Goal: Task Accomplishment & Management: Complete application form

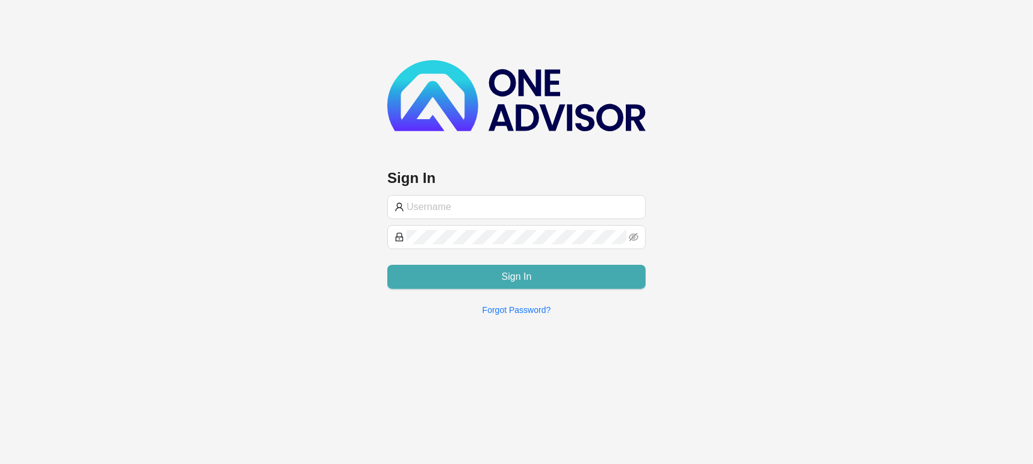
type input "[EMAIL_ADDRESS][DOMAIN_NAME]"
click at [486, 270] on button "Sign In" at bounding box center [516, 277] width 258 height 24
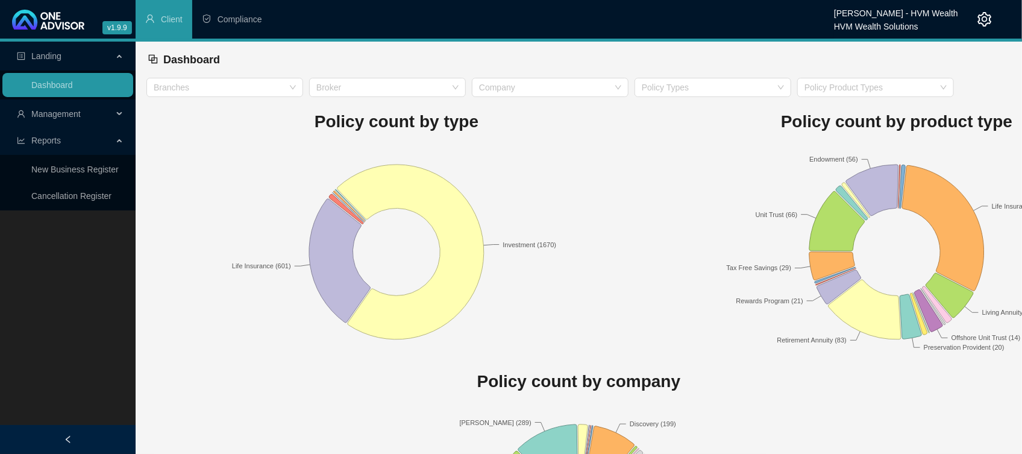
click at [75, 110] on span "Management" at bounding box center [55, 114] width 49 height 10
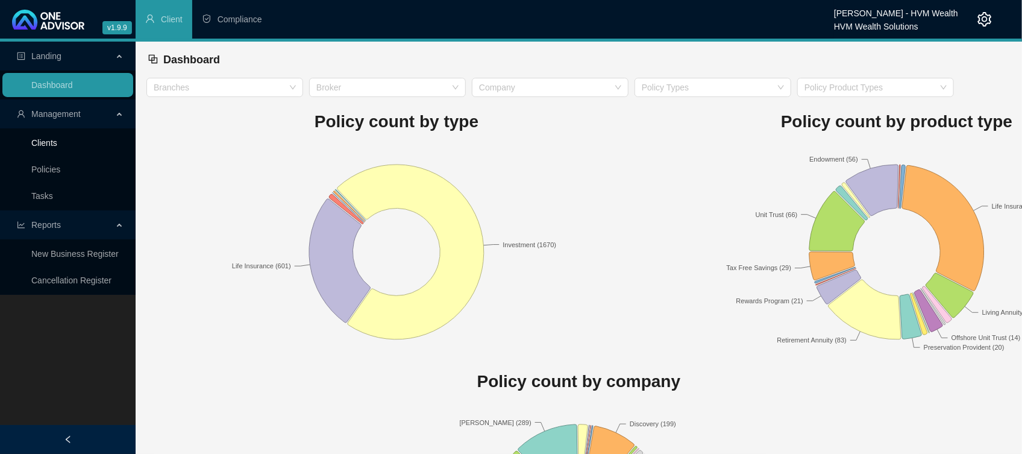
click at [49, 148] on link "Clients" at bounding box center [44, 143] width 26 height 10
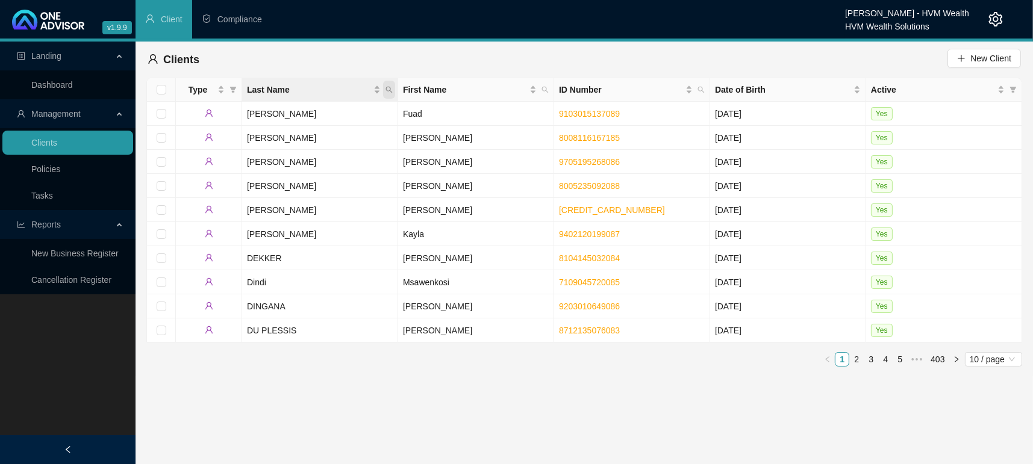
click at [387, 88] on icon "search" at bounding box center [388, 89] width 7 height 7
type input "Allanby"
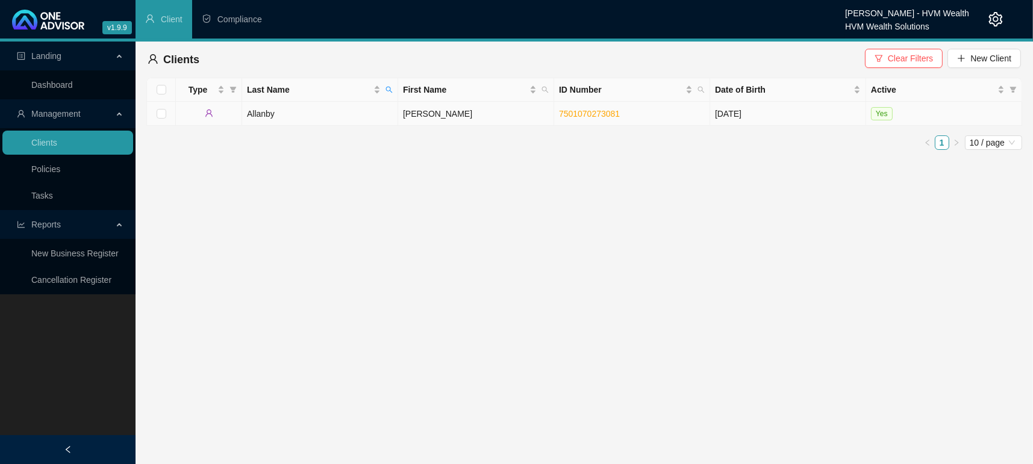
click at [298, 113] on td "Allanby" at bounding box center [320, 114] width 156 height 24
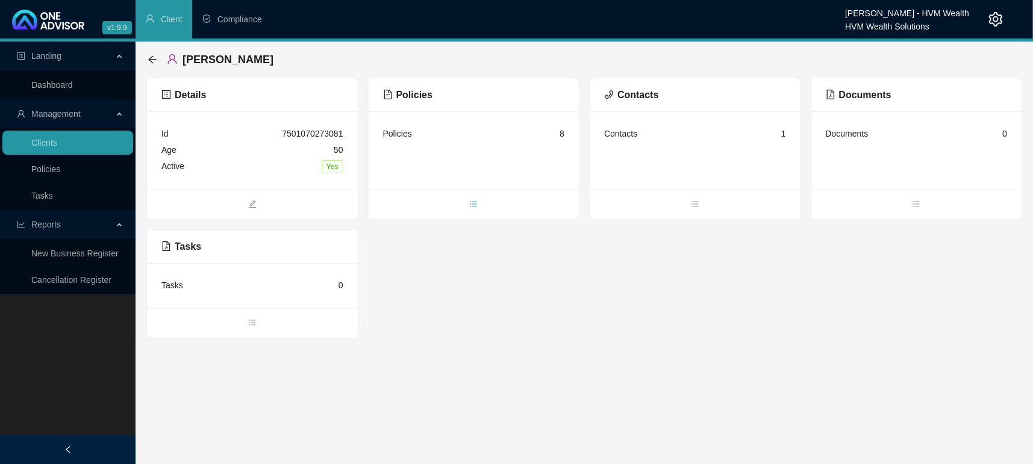
click at [456, 201] on span "bars" at bounding box center [474, 205] width 211 height 13
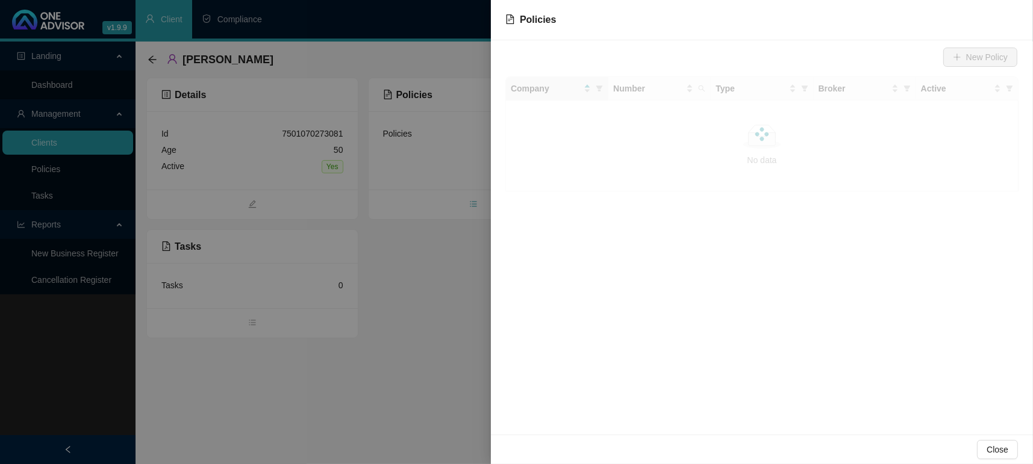
click at [470, 208] on div at bounding box center [516, 232] width 1033 height 464
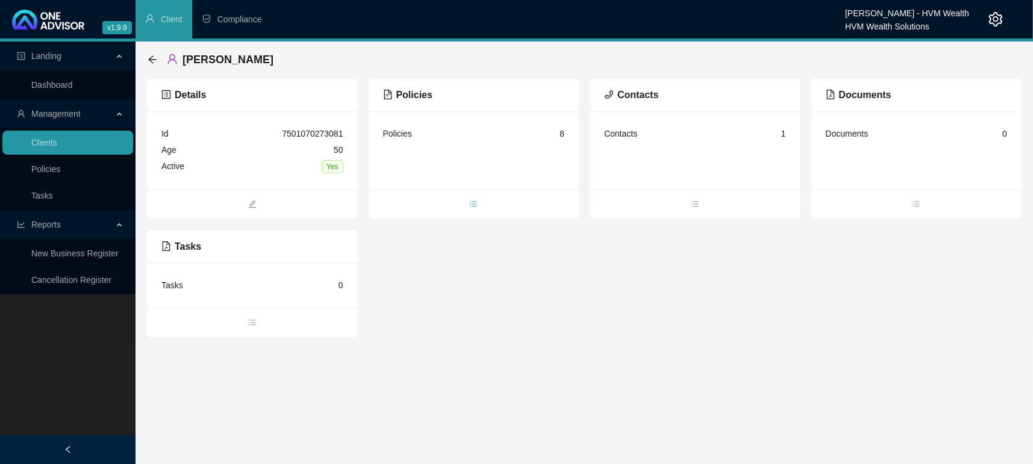
click at [468, 210] on span "bars" at bounding box center [474, 205] width 211 height 13
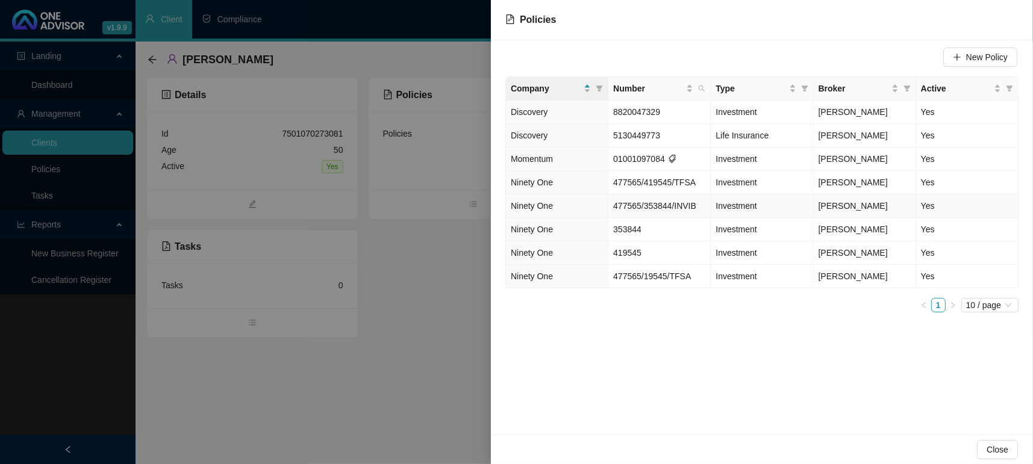
click at [561, 210] on td "Ninety One" at bounding box center [557, 206] width 102 height 23
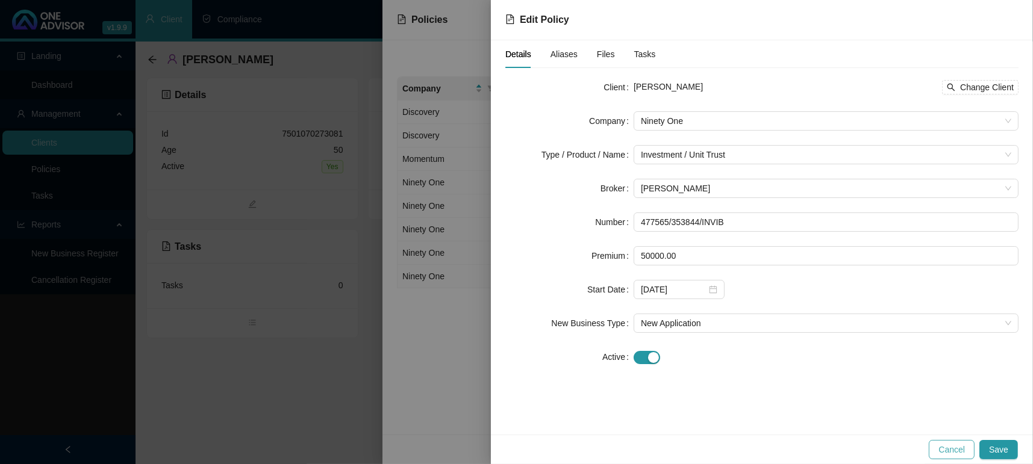
click at [942, 449] on span "Cancel" at bounding box center [951, 449] width 27 height 13
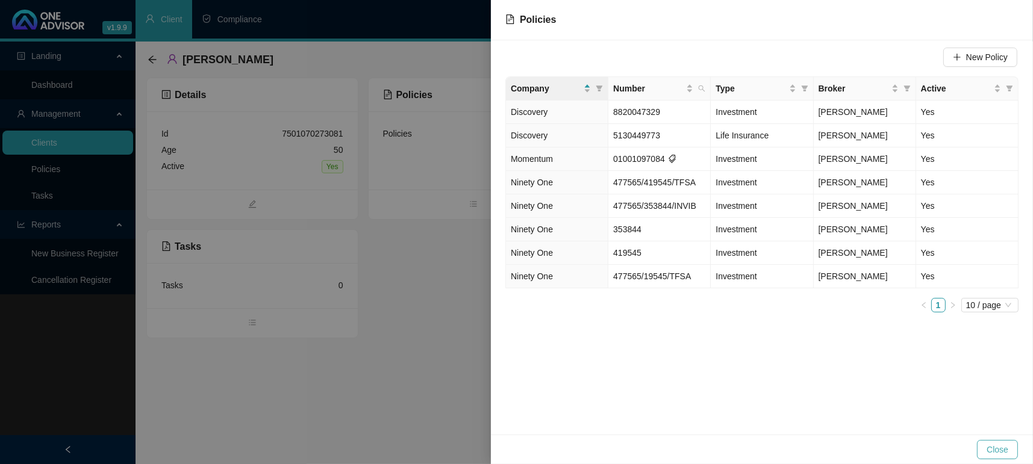
click at [988, 451] on span "Close" at bounding box center [998, 449] width 22 height 13
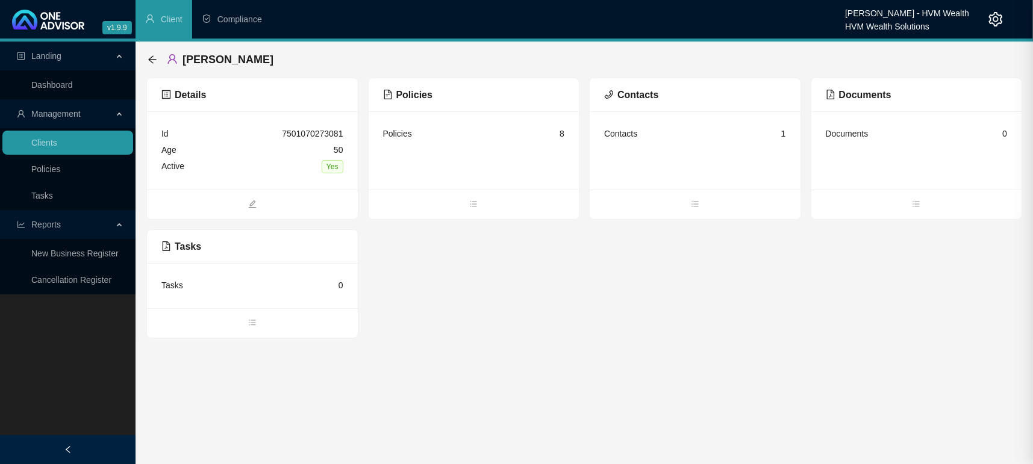
click at [457, 426] on div at bounding box center [516, 232] width 1033 height 464
click at [598, 337] on div "Details Id 7501070273081 Age [DEMOGRAPHIC_DATA] Active Yes Policies Policies 8 …" at bounding box center [584, 208] width 876 height 261
click at [71, 90] on link "Dashboard" at bounding box center [52, 85] width 42 height 10
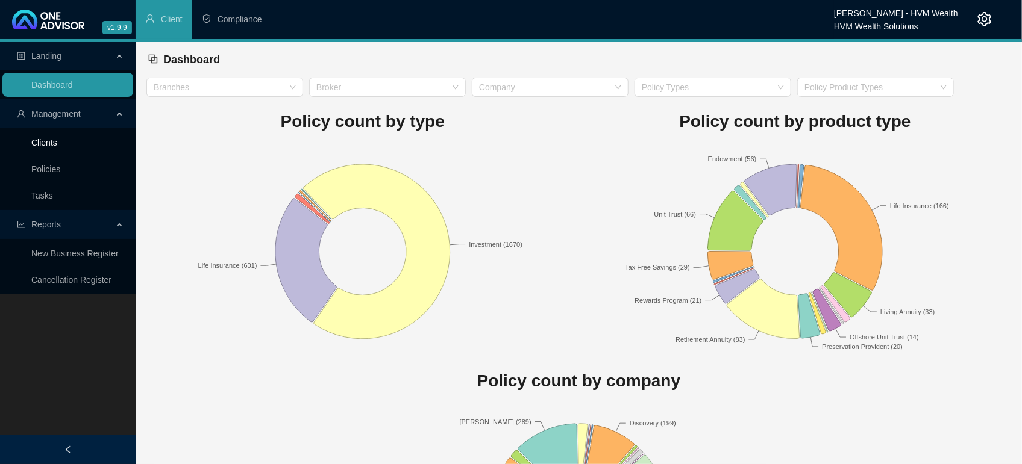
click at [57, 140] on link "Clients" at bounding box center [44, 143] width 26 height 10
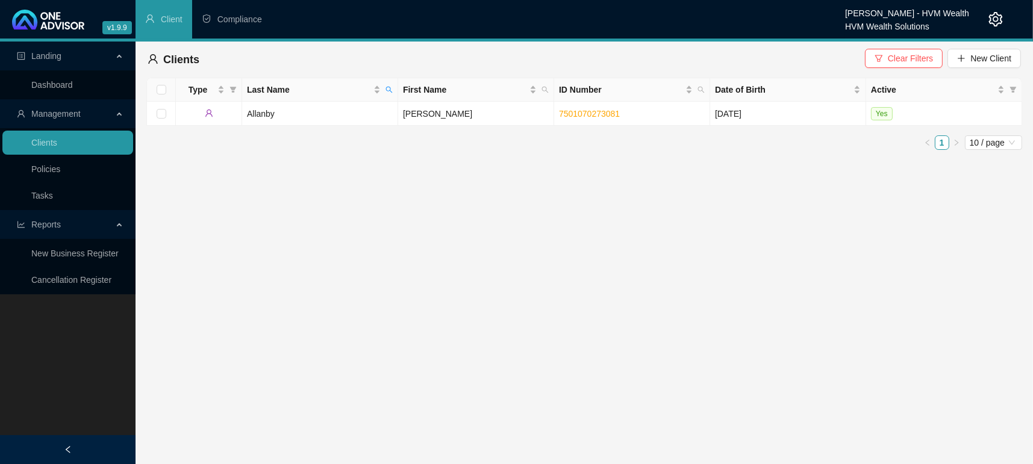
click at [887, 74] on div "Clients Clear Filters New Client" at bounding box center [584, 60] width 876 height 36
click at [888, 53] on button "Clear Filters" at bounding box center [904, 58] width 78 height 19
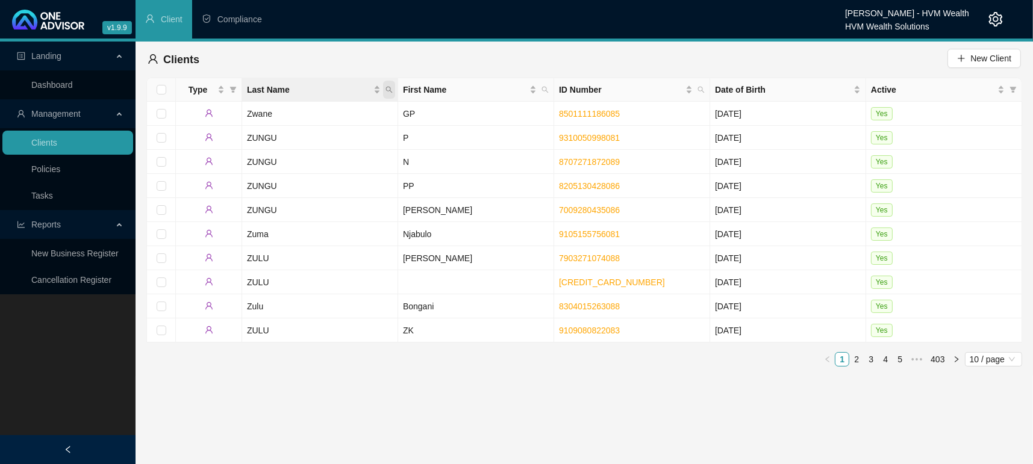
click at [387, 89] on icon "search" at bounding box center [388, 89] width 7 height 7
type input "[PERSON_NAME]"
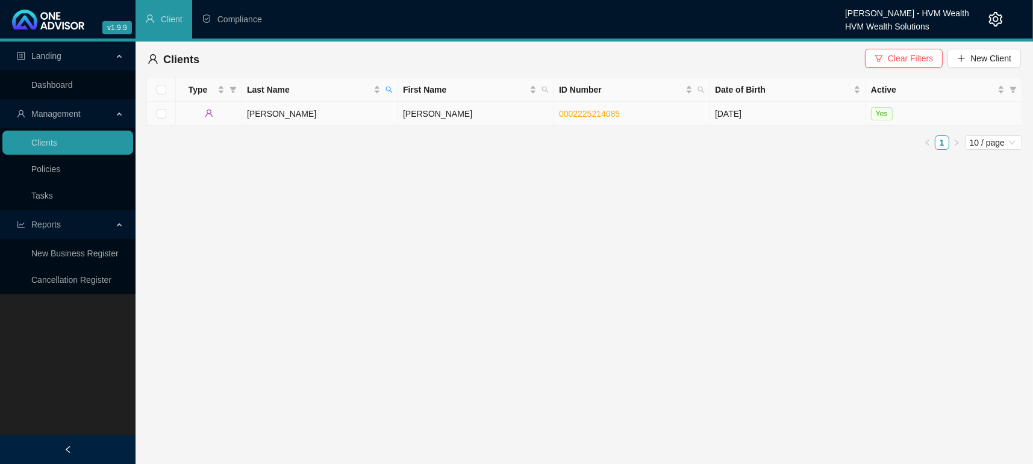
click at [271, 107] on td "[PERSON_NAME]" at bounding box center [320, 114] width 156 height 24
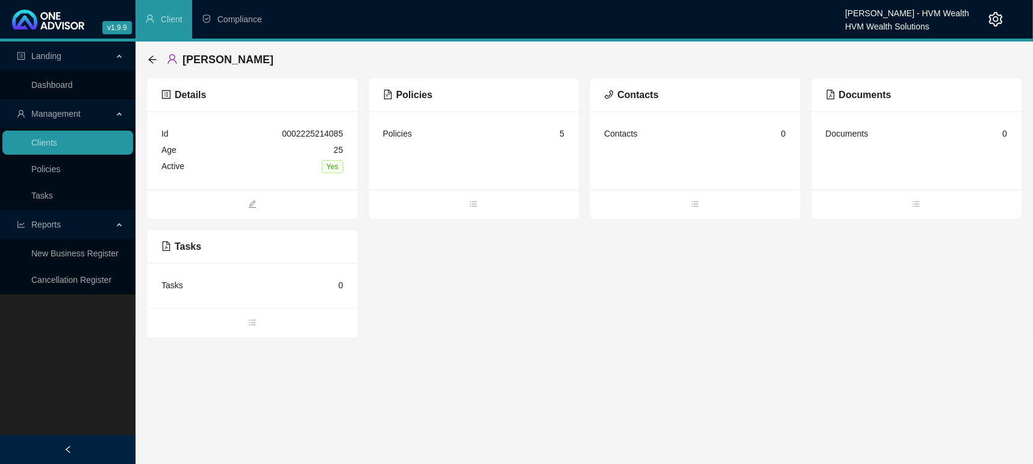
click at [453, 213] on ul at bounding box center [474, 205] width 211 height 30
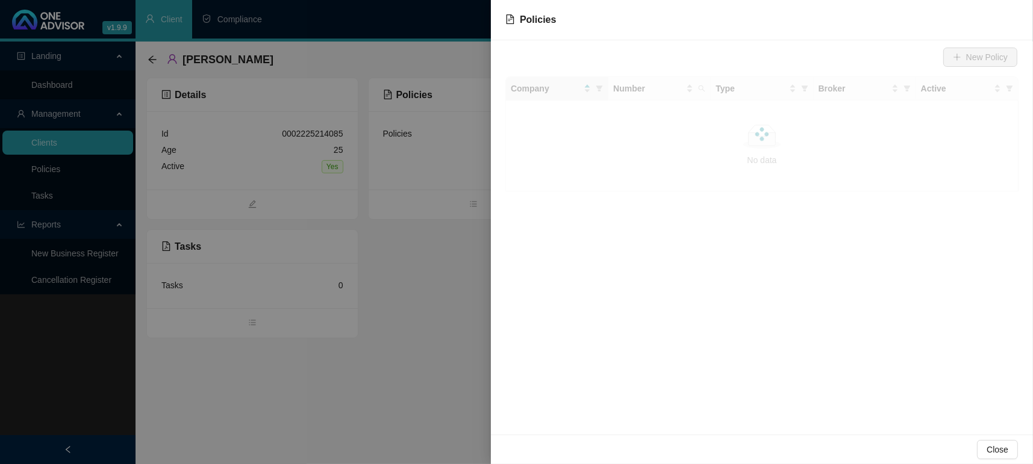
click at [469, 205] on div at bounding box center [516, 232] width 1033 height 464
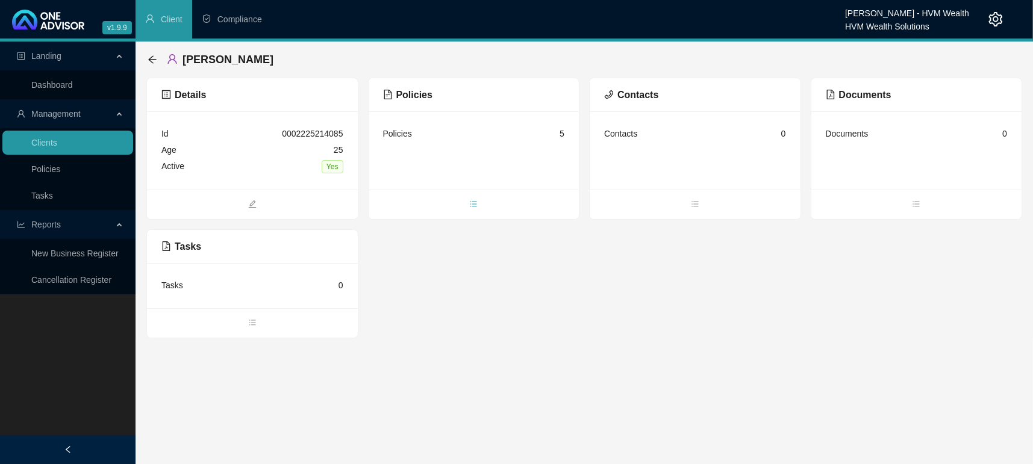
click at [482, 200] on span "bars" at bounding box center [474, 205] width 211 height 13
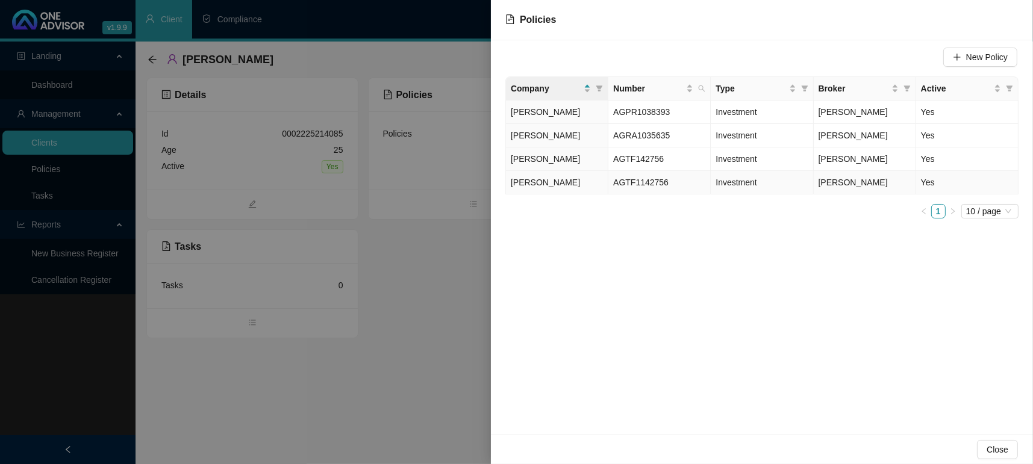
click at [625, 190] on td "AGTF1142756" at bounding box center [659, 182] width 102 height 23
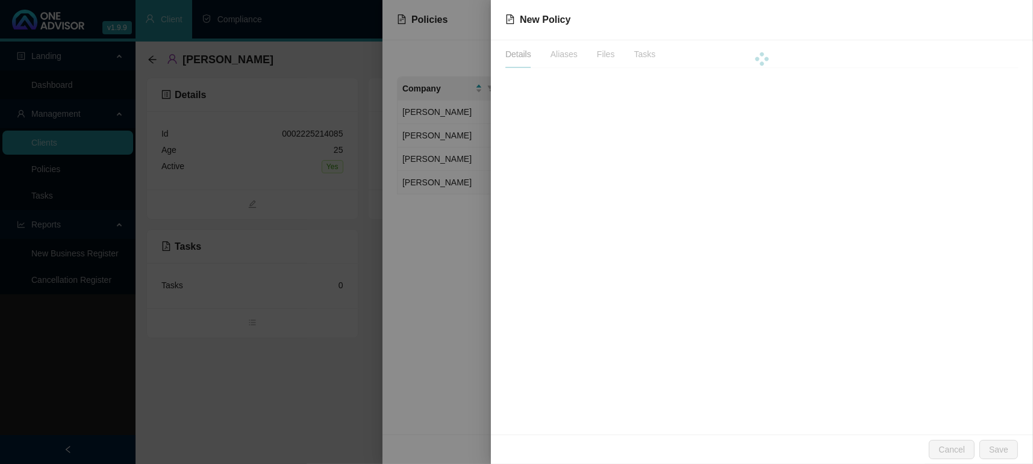
click at [528, 189] on div "New Policy Details Aliases Files Tasks Cancel Save" at bounding box center [516, 232] width 1033 height 464
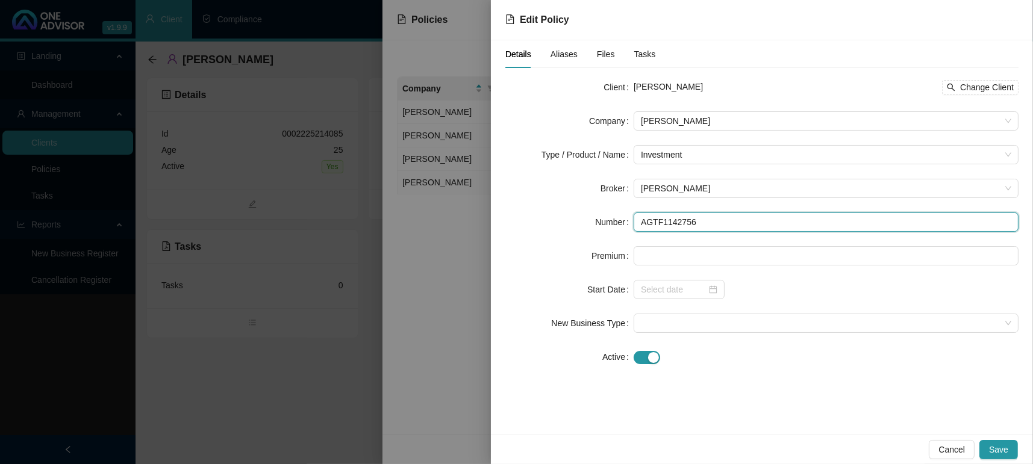
drag, startPoint x: 708, startPoint y: 228, endPoint x: 705, endPoint y: 279, distance: 51.3
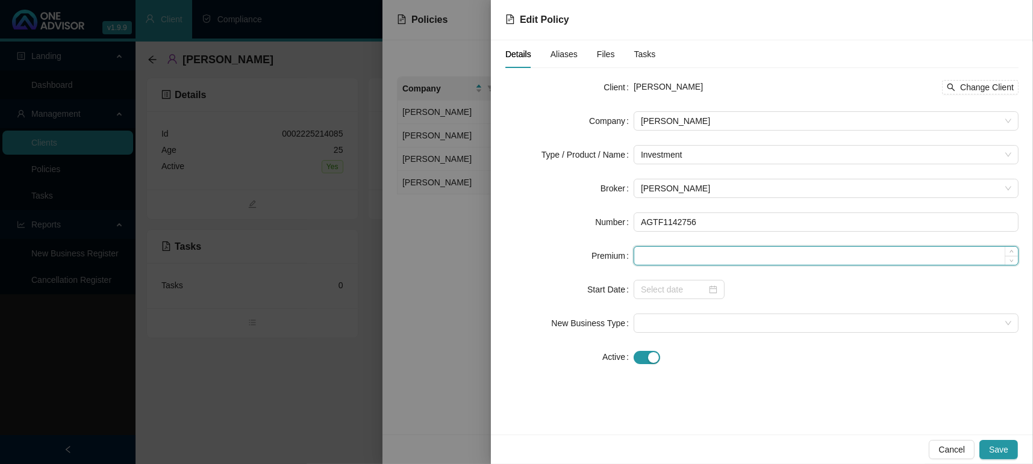
drag, startPoint x: 705, startPoint y: 279, endPoint x: 657, endPoint y: 260, distance: 51.9
click at [657, 260] on input at bounding box center [826, 256] width 384 height 18
click at [657, 257] on input at bounding box center [826, 256] width 384 height 18
click at [711, 292] on div at bounding box center [679, 289] width 76 height 13
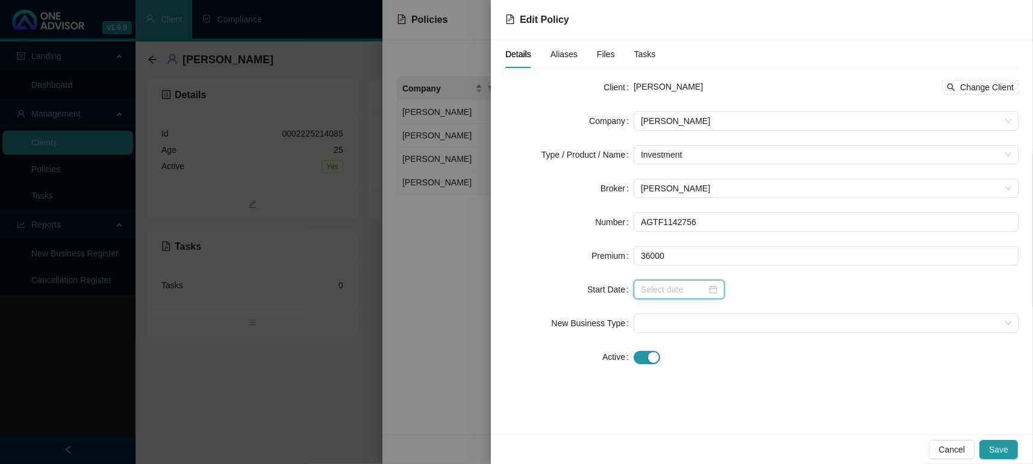
type input "36000.00"
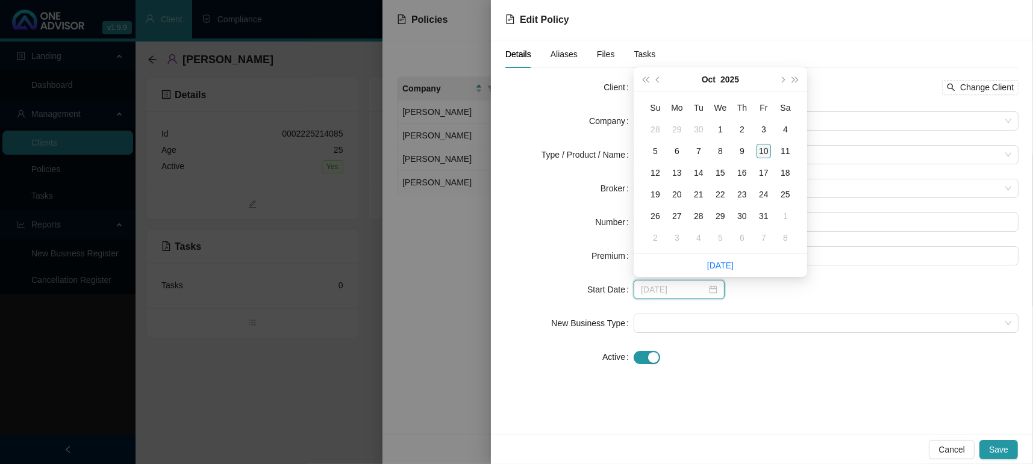
type input "[DATE]"
click at [765, 154] on div "10" at bounding box center [764, 151] width 14 height 14
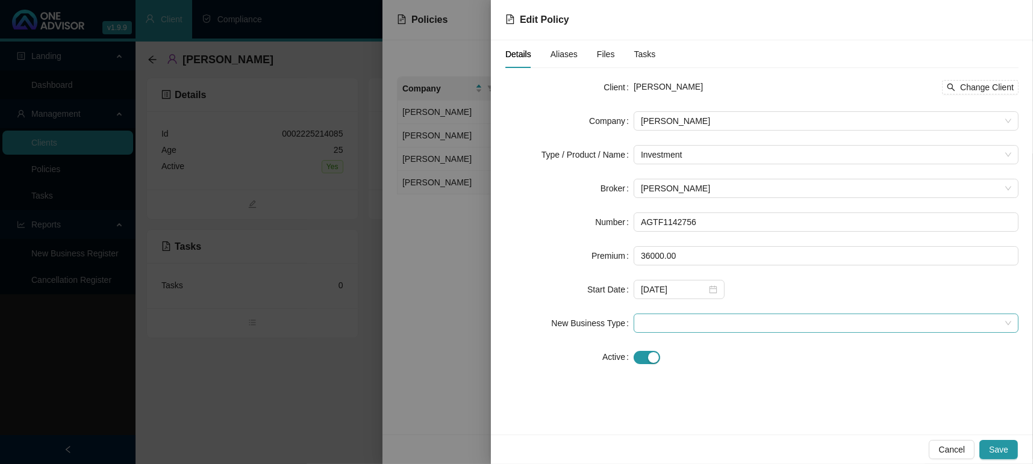
click at [675, 319] on span at bounding box center [826, 323] width 370 height 18
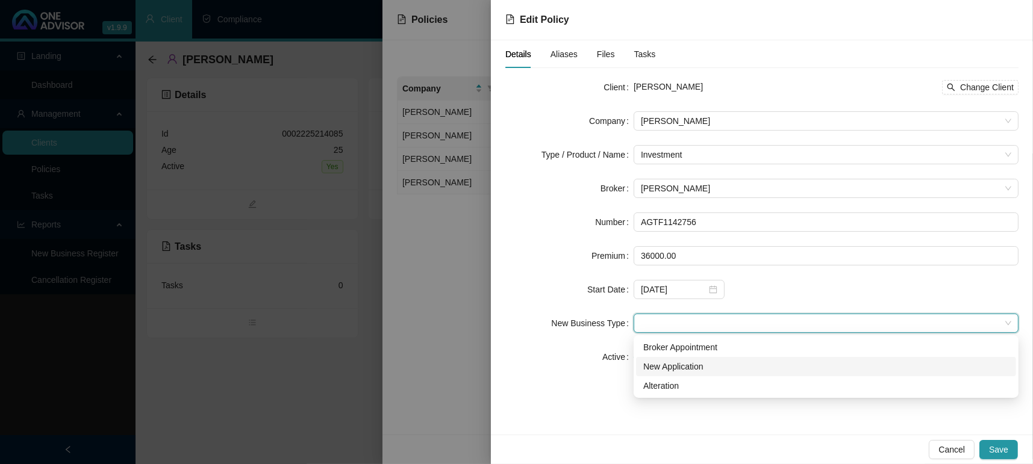
click at [676, 360] on div "New Application" at bounding box center [826, 366] width 366 height 13
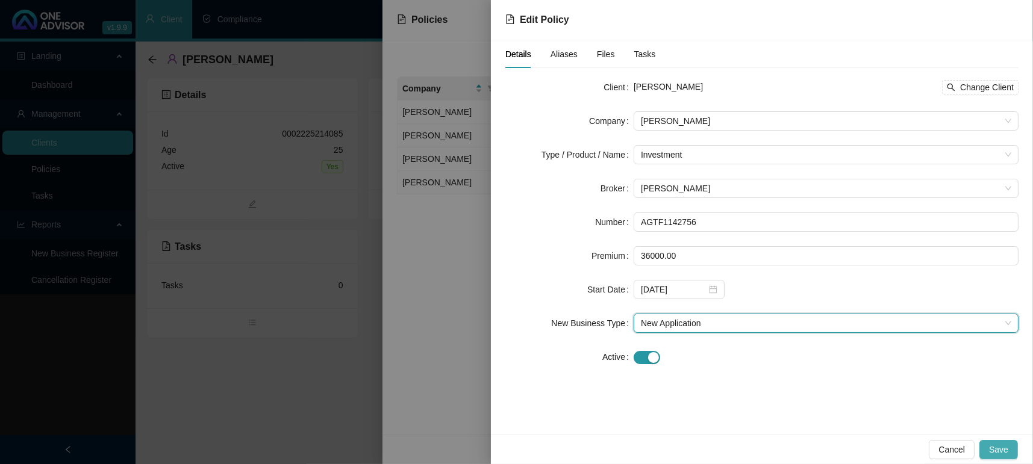
click at [999, 446] on span "Save" at bounding box center [998, 449] width 19 height 13
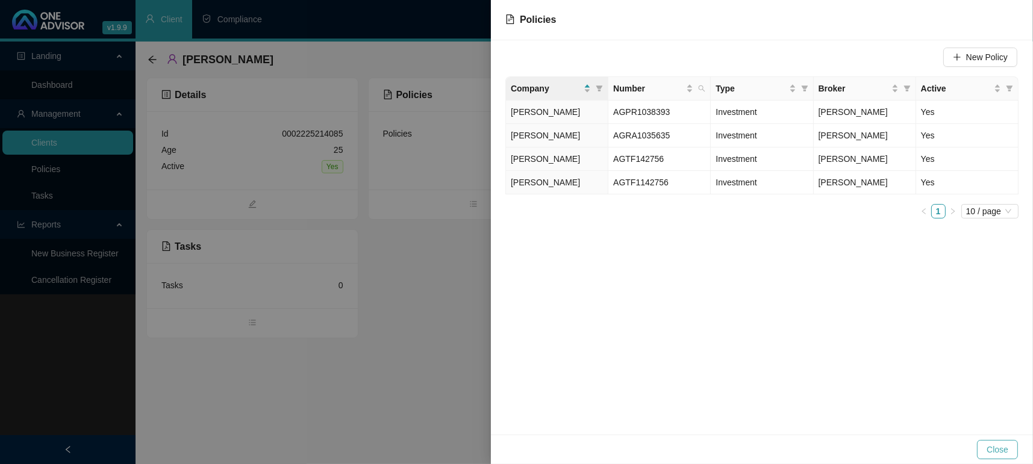
click at [1005, 451] on span "Close" at bounding box center [998, 449] width 22 height 13
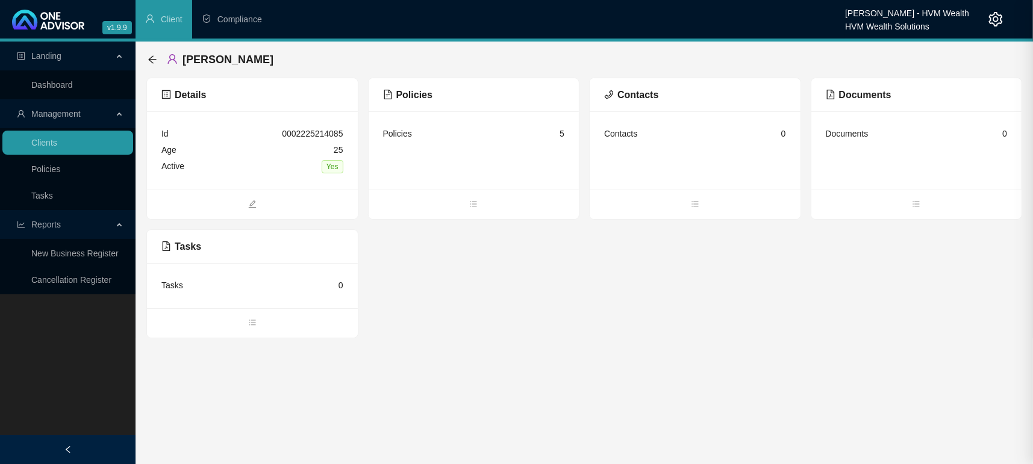
click at [728, 404] on main "Landing Dashboard Management Clients Policies Tasks Reports New Business Regist…" at bounding box center [516, 253] width 1033 height 423
click at [73, 88] on link "Dashboard" at bounding box center [52, 85] width 42 height 10
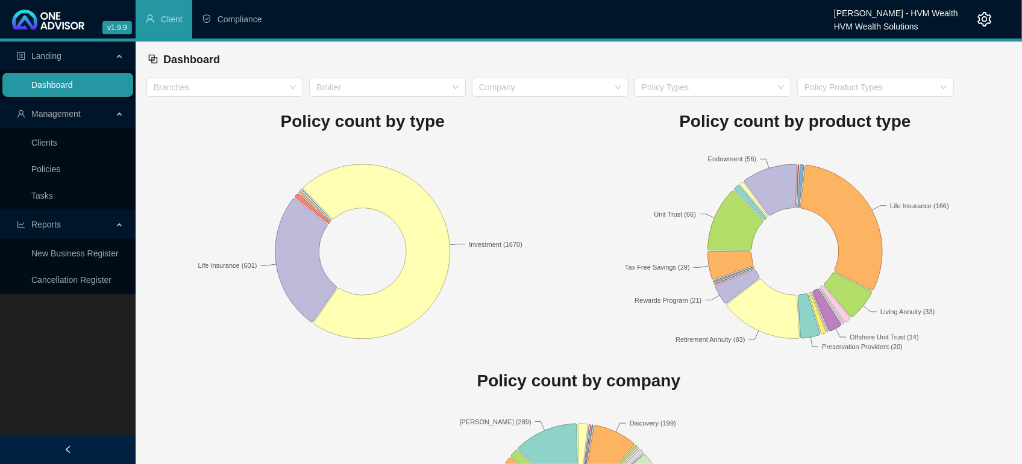
click at [73, 80] on link "Dashboard" at bounding box center [52, 85] width 42 height 10
drag, startPoint x: 555, startPoint y: 214, endPoint x: 569, endPoint y: 246, distance: 35.6
click at [575, 252] on rect at bounding box center [362, 251] width 432 height 211
click at [535, 134] on h1 "Policy count by type" at bounding box center [362, 121] width 432 height 27
click at [50, 139] on link "Clients" at bounding box center [44, 143] width 26 height 10
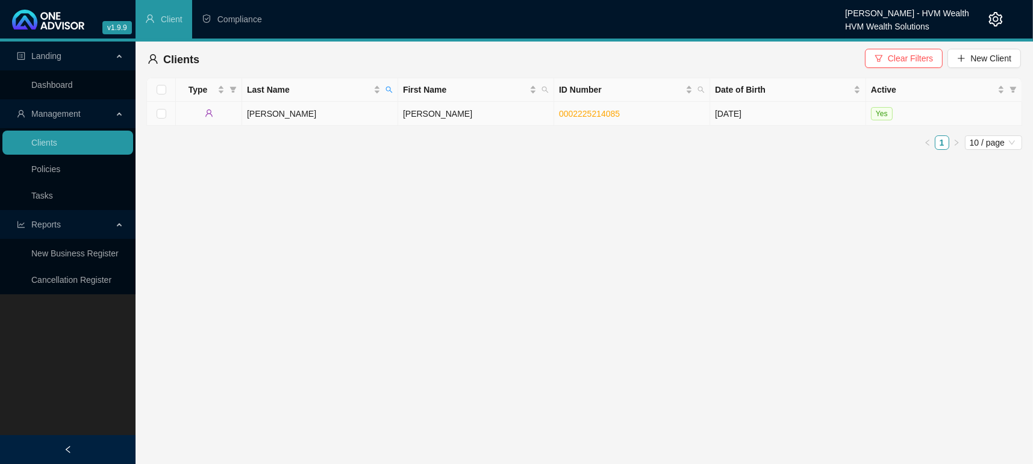
click at [284, 122] on td "[PERSON_NAME]" at bounding box center [320, 114] width 156 height 24
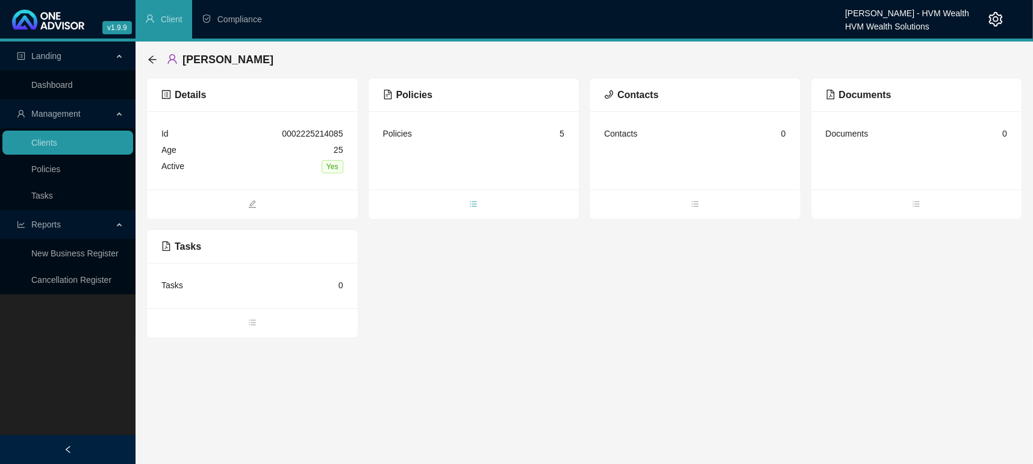
click at [467, 204] on span "bars" at bounding box center [474, 205] width 211 height 13
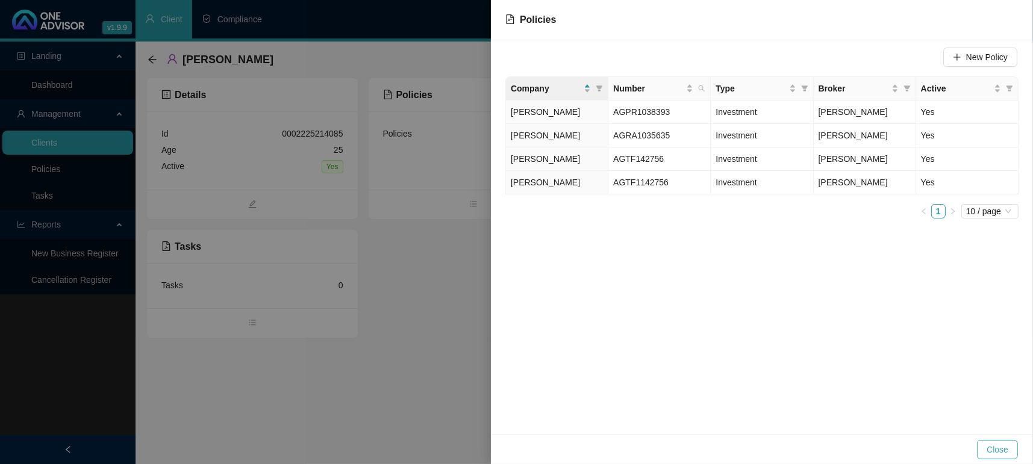
click at [1016, 446] on button "Close" at bounding box center [997, 449] width 41 height 19
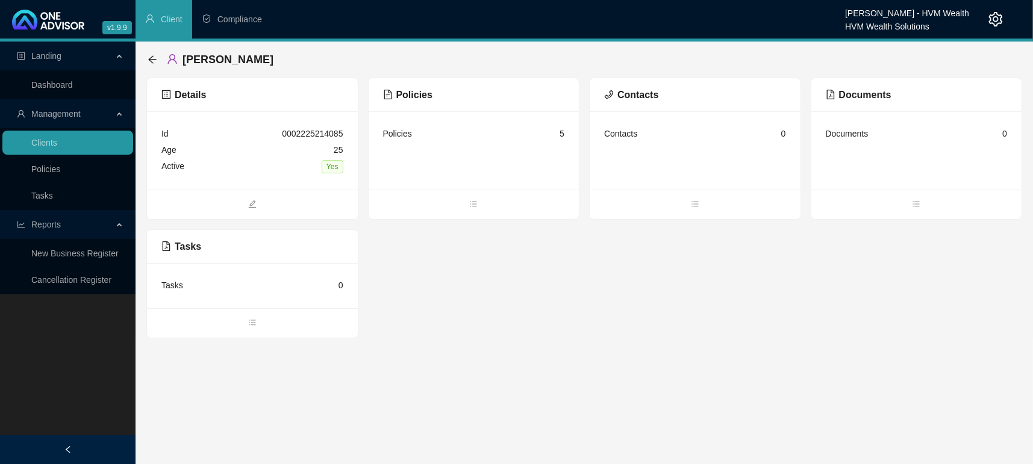
click at [485, 353] on main "Landing Dashboard Management Clients Policies Tasks Reports New Business Regist…" at bounding box center [516, 253] width 1033 height 423
click at [38, 67] on span "Landing" at bounding box center [65, 56] width 96 height 24
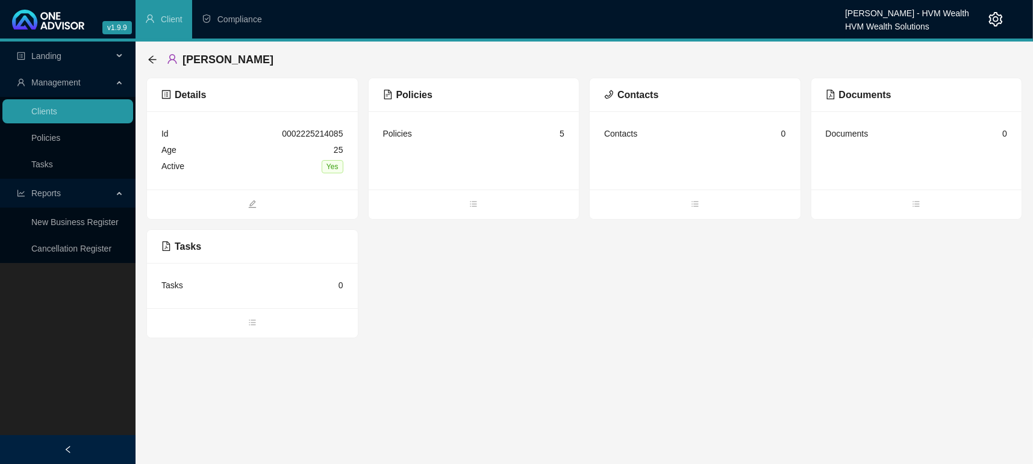
click at [31, 82] on span "Management" at bounding box center [55, 83] width 49 height 10
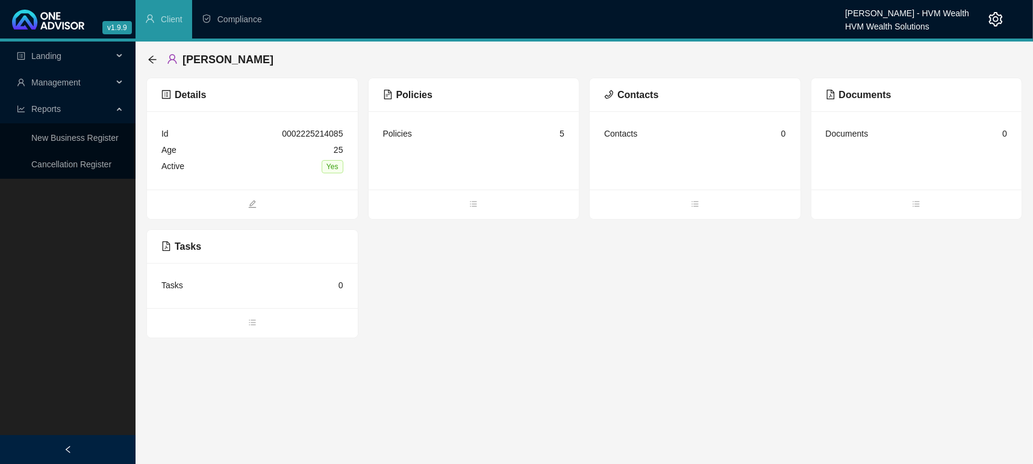
click at [31, 82] on span "Management" at bounding box center [55, 83] width 49 height 10
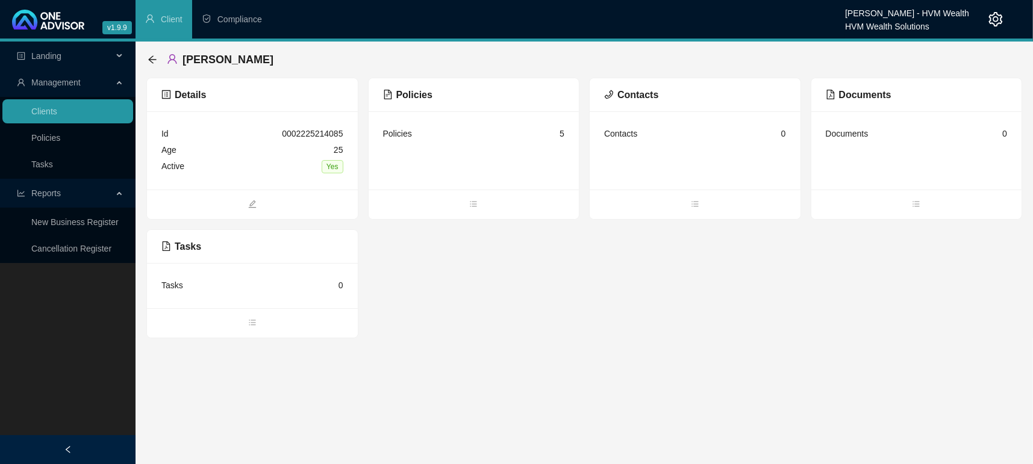
click at [60, 73] on span "Management" at bounding box center [65, 82] width 96 height 24
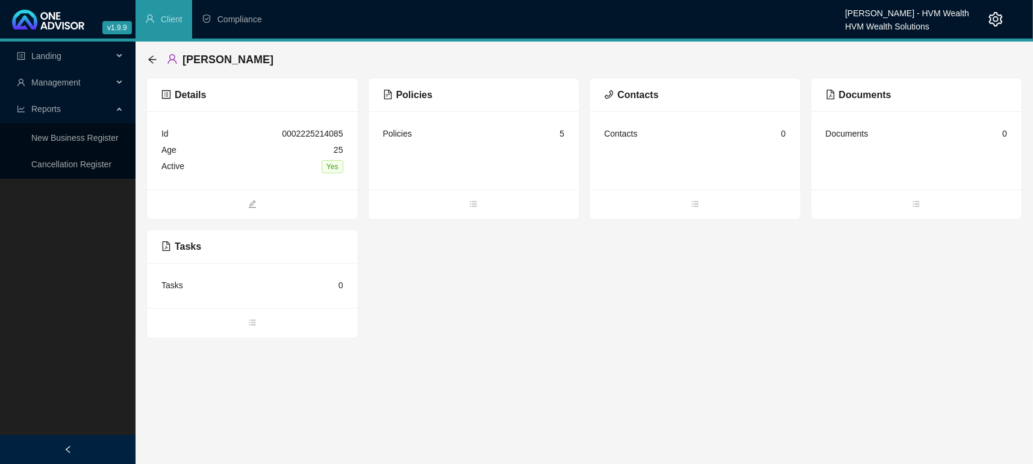
click at [56, 52] on span "Landing" at bounding box center [46, 56] width 30 height 10
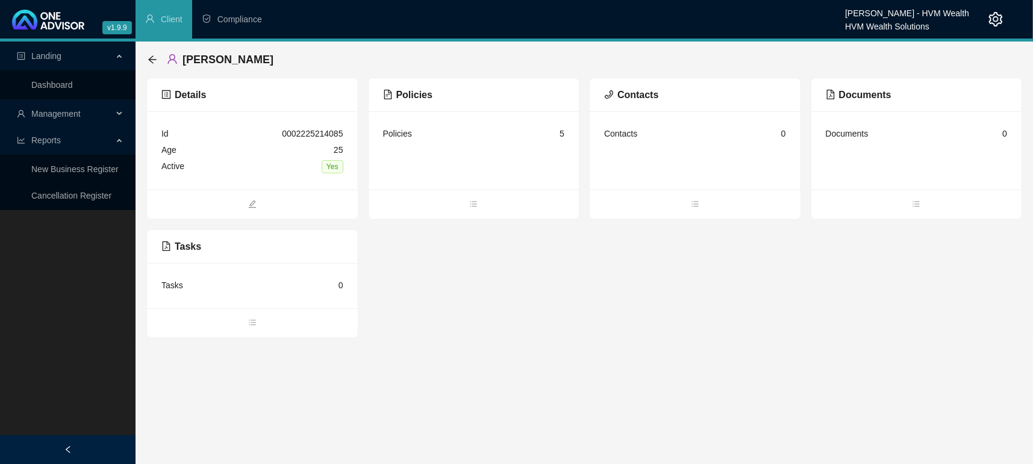
click at [48, 117] on span "Management" at bounding box center [55, 114] width 49 height 10
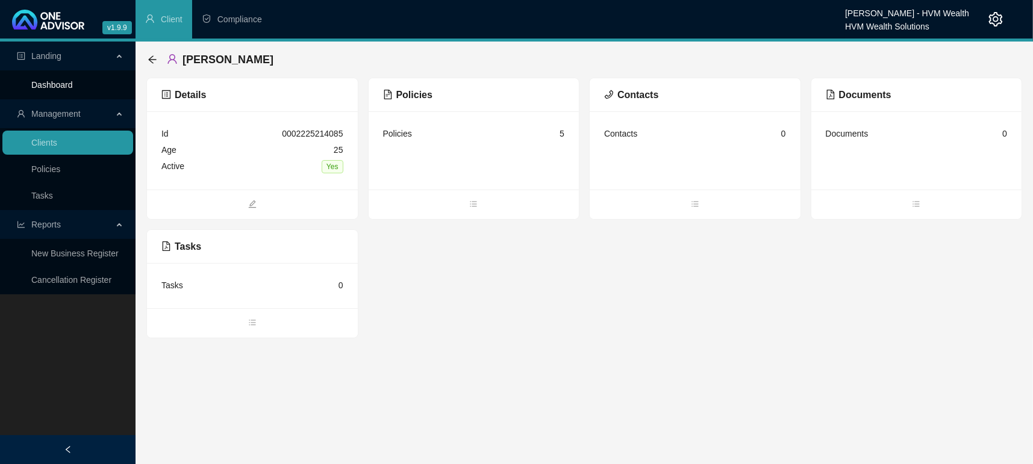
click at [51, 84] on link "Dashboard" at bounding box center [52, 85] width 42 height 10
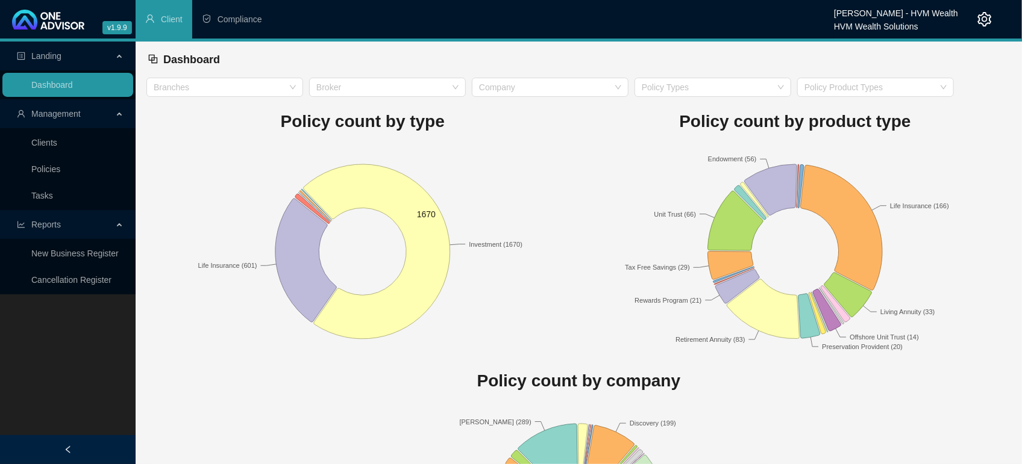
click at [505, 291] on rect at bounding box center [362, 251] width 432 height 211
click at [546, 281] on rect at bounding box center [362, 251] width 432 height 211
